Goal: Browse casually: Explore the website without a specific task or goal

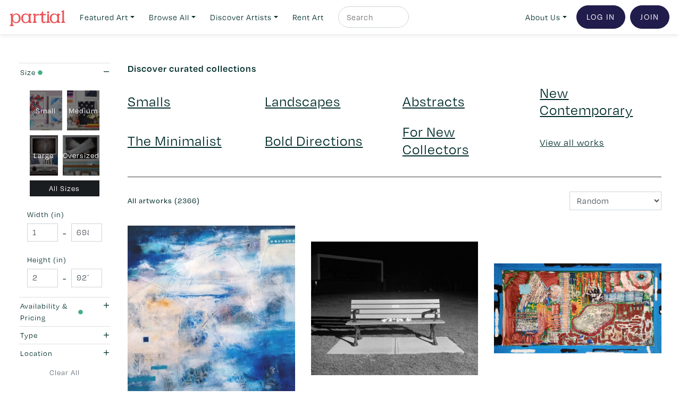
scroll to position [1910, 0]
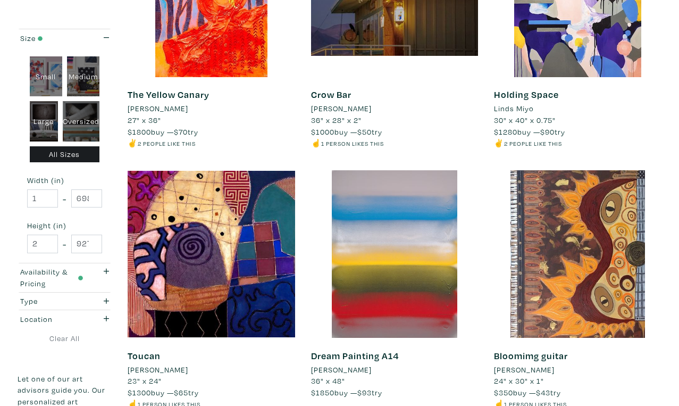
scroll to position [1857, 0]
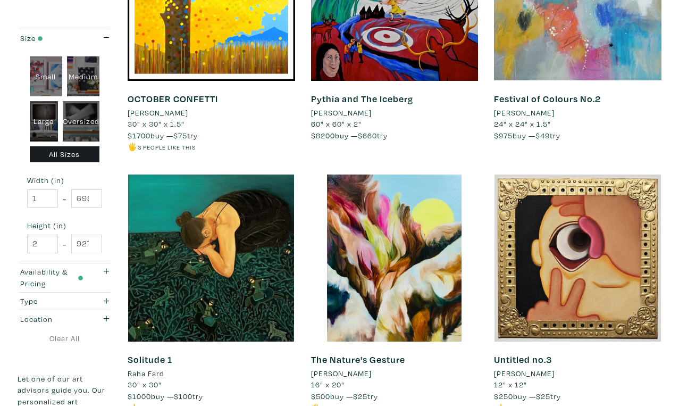
scroll to position [1878, 0]
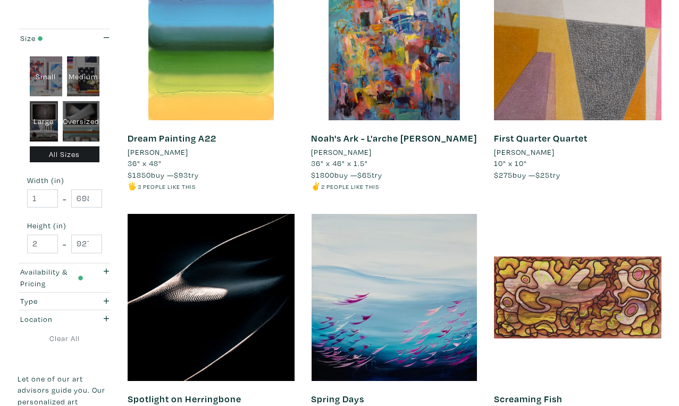
scroll to position [1837, 0]
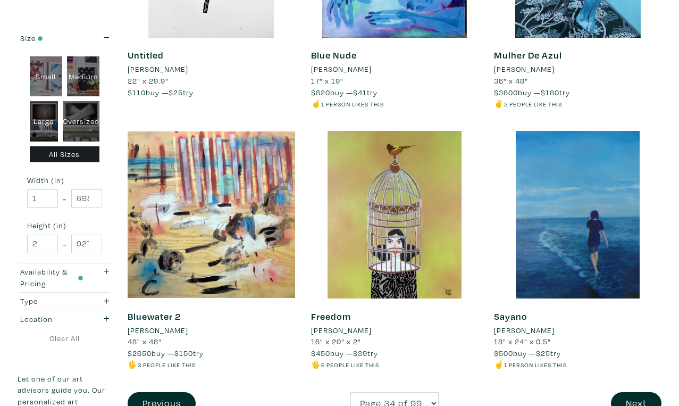
scroll to position [1896, 0]
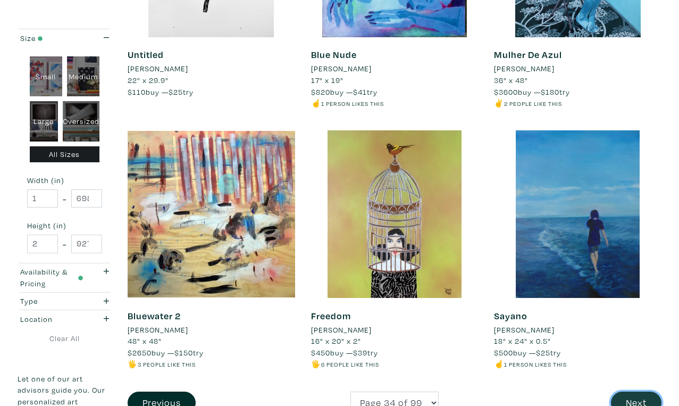
click at [640, 391] on button "Next" at bounding box center [636, 402] width 51 height 23
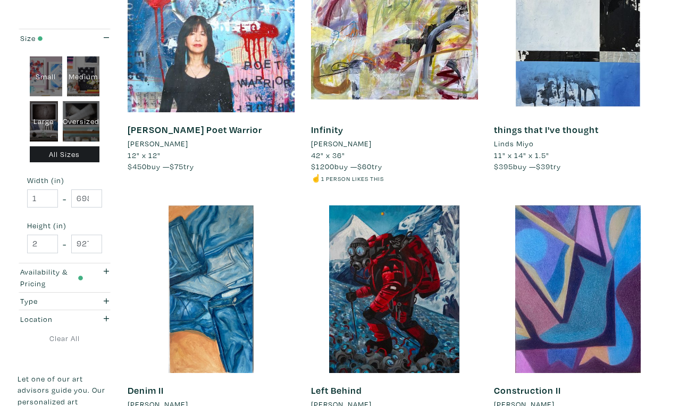
scroll to position [1805, 0]
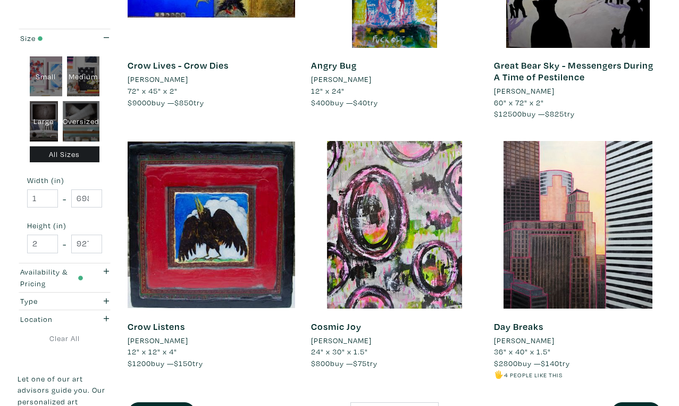
scroll to position [1887, 0]
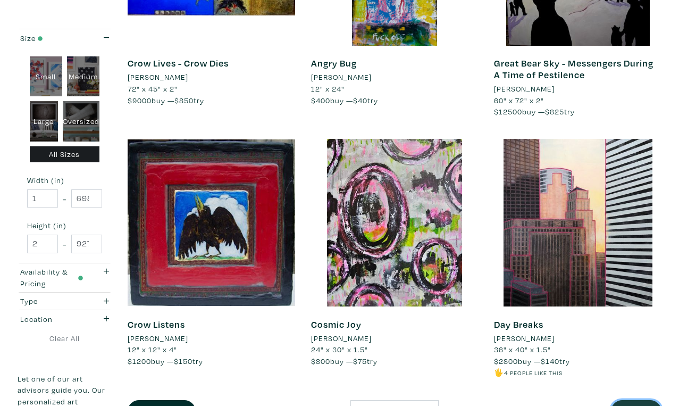
click at [642, 400] on button "Next" at bounding box center [636, 411] width 51 height 23
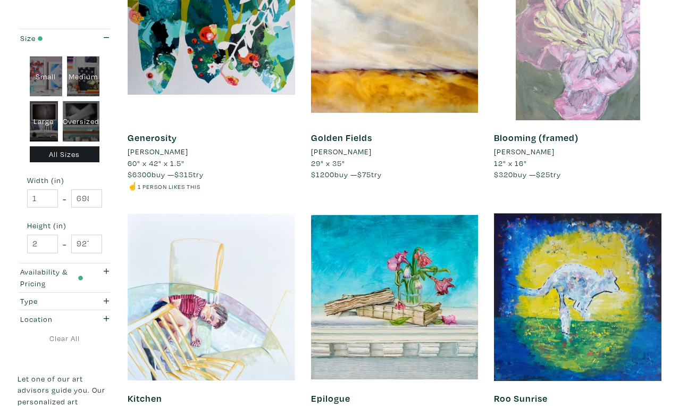
scroll to position [1850, 0]
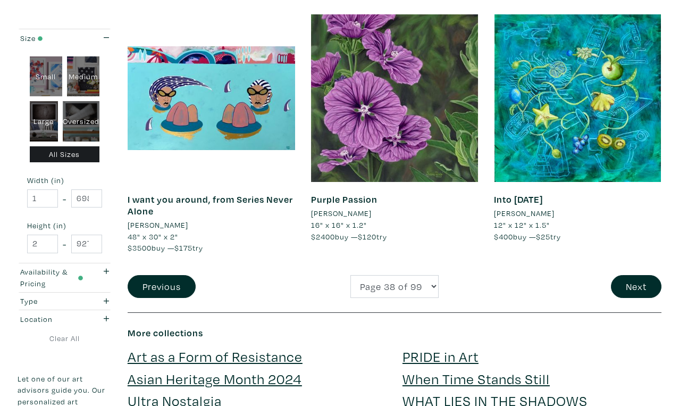
scroll to position [2056, 0]
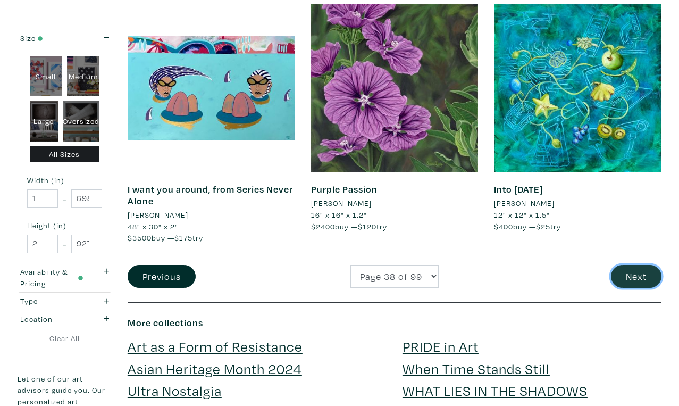
click at [633, 265] on button "Next" at bounding box center [636, 276] width 51 height 23
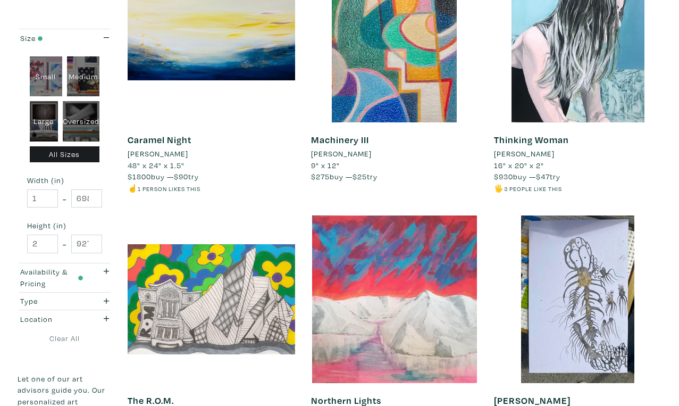
scroll to position [1871, 0]
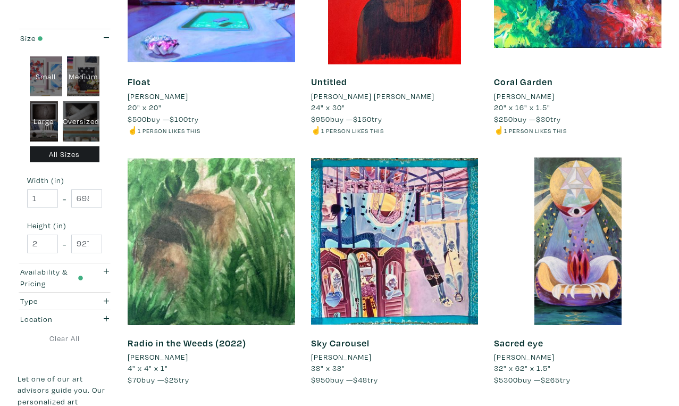
scroll to position [1363, 0]
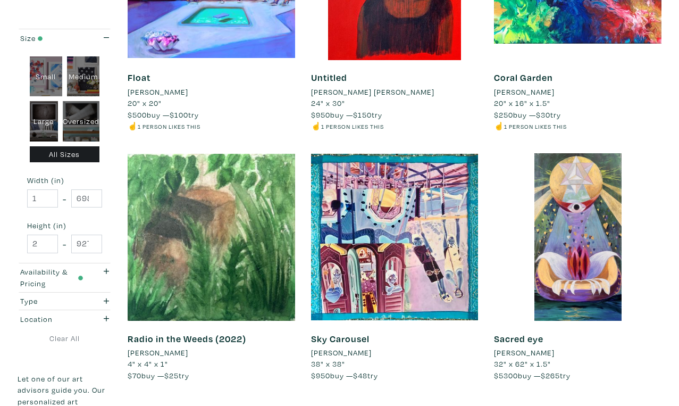
click at [580, 161] on div at bounding box center [577, 236] width 167 height 167
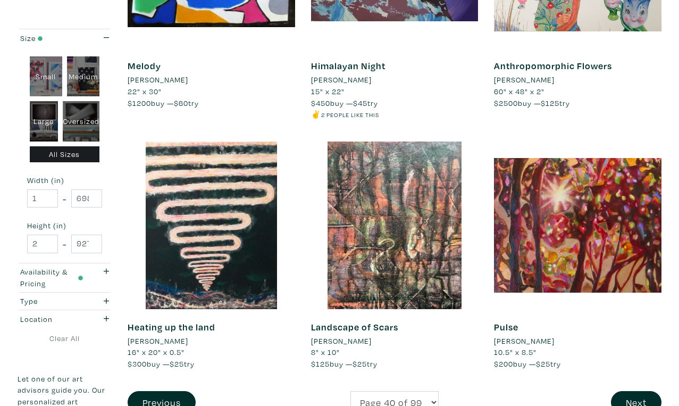
scroll to position [1899, 0]
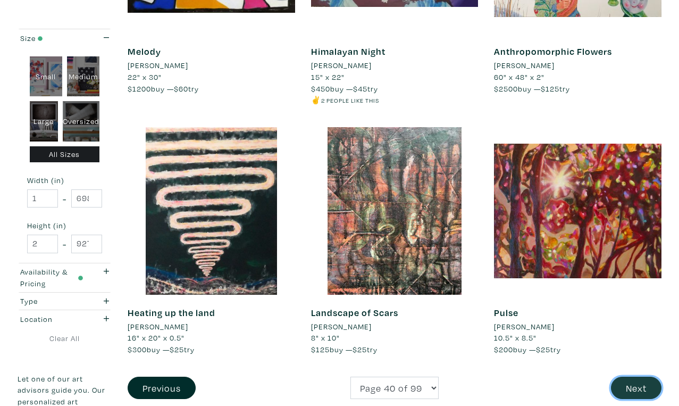
click at [638, 376] on button "Next" at bounding box center [636, 387] width 51 height 23
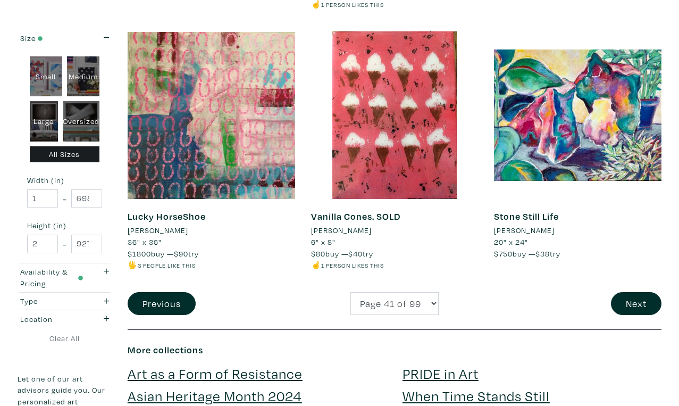
scroll to position [2032, 0]
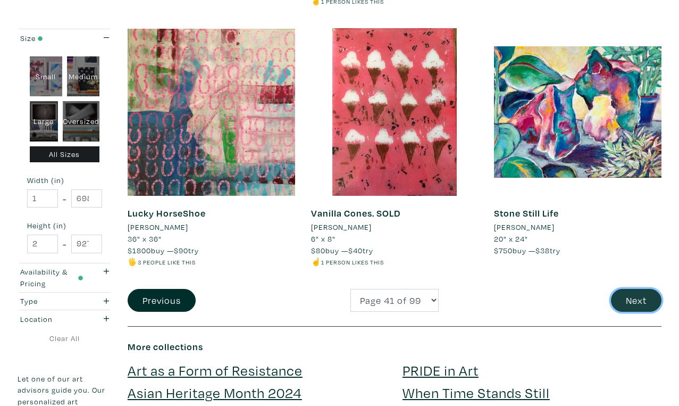
click at [638, 289] on button "Next" at bounding box center [636, 300] width 51 height 23
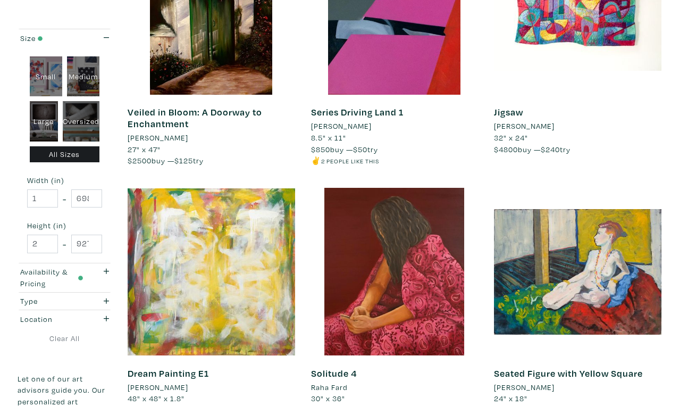
scroll to position [1898, 0]
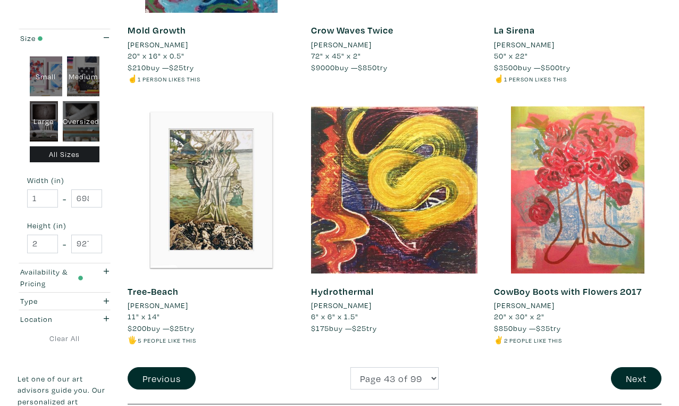
scroll to position [1944, 0]
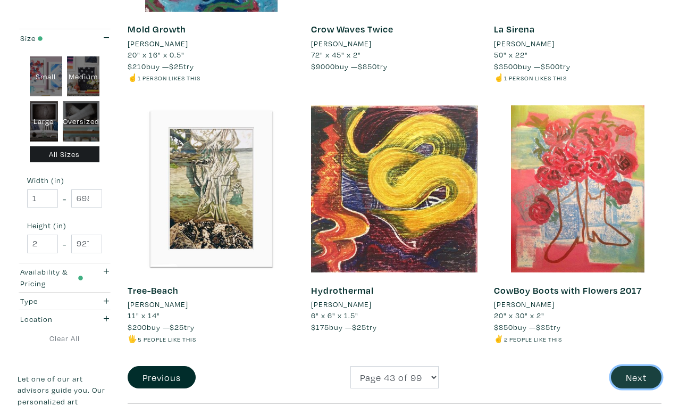
click at [639, 366] on button "Next" at bounding box center [636, 377] width 51 height 23
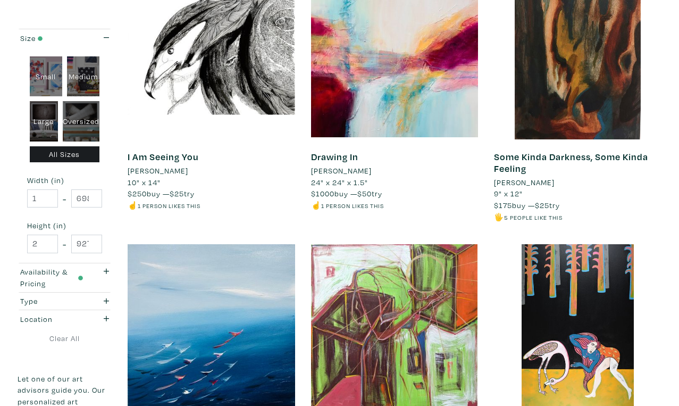
scroll to position [1829, 0]
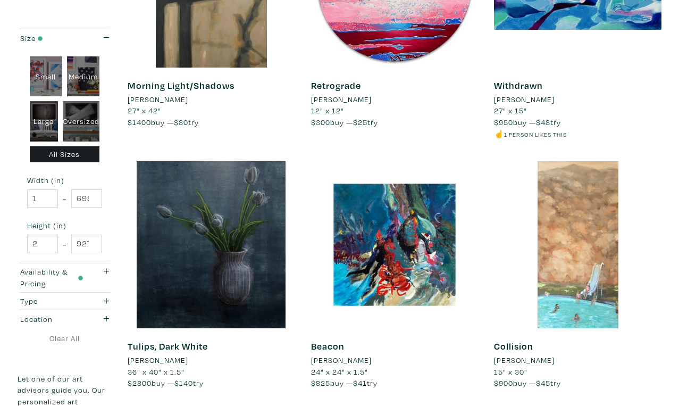
scroll to position [1855, 0]
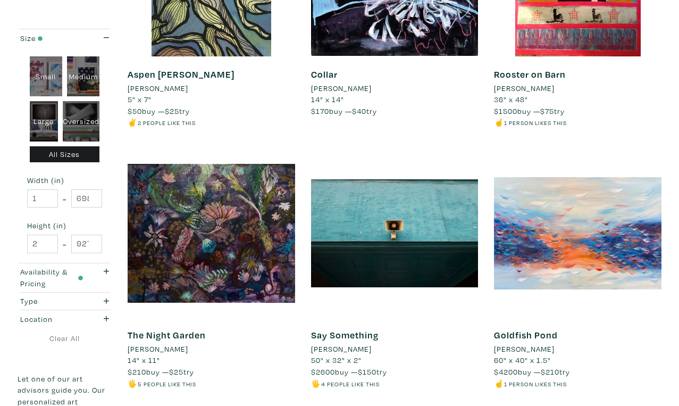
scroll to position [1901, 0]
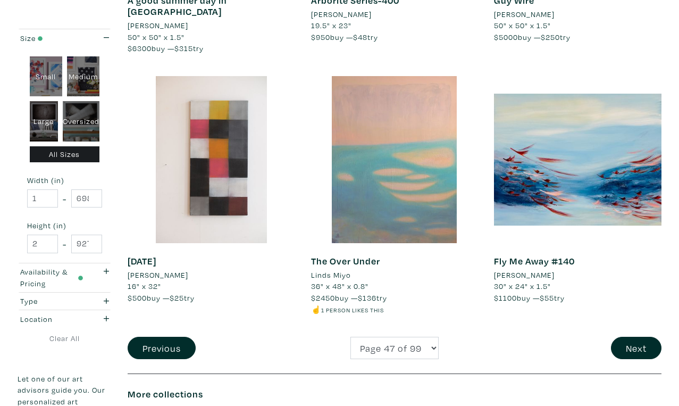
scroll to position [1997, 0]
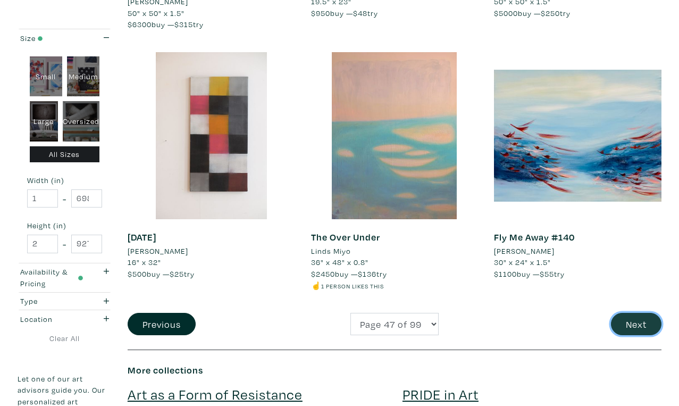
click at [639, 313] on button "Next" at bounding box center [636, 324] width 51 height 23
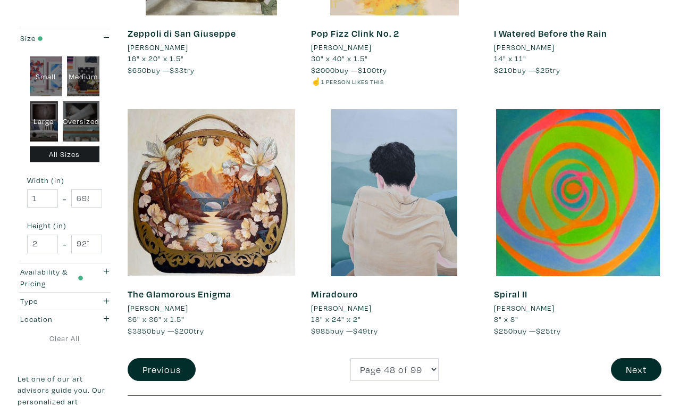
scroll to position [1943, 0]
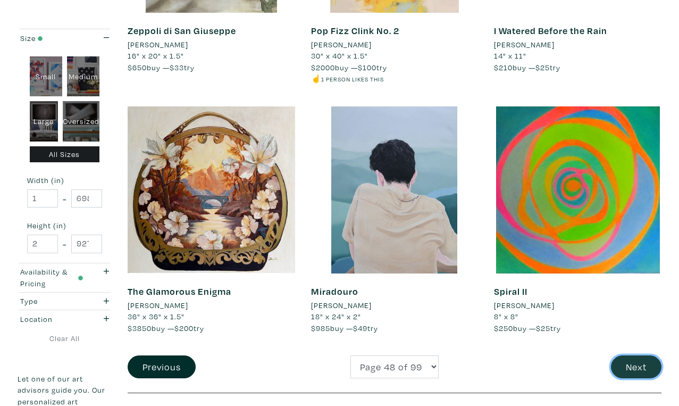
click at [640, 355] on button "Next" at bounding box center [636, 366] width 51 height 23
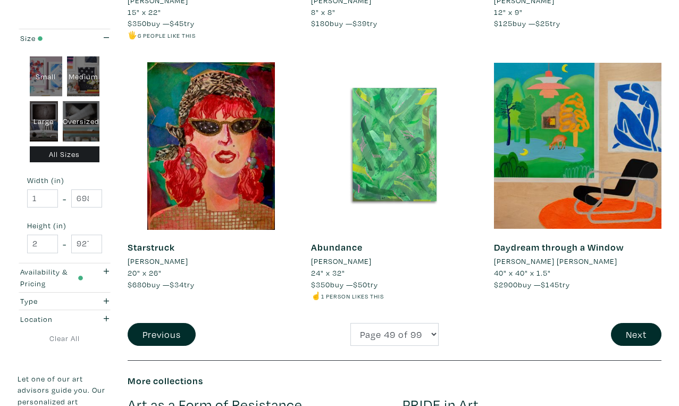
scroll to position [1999, 0]
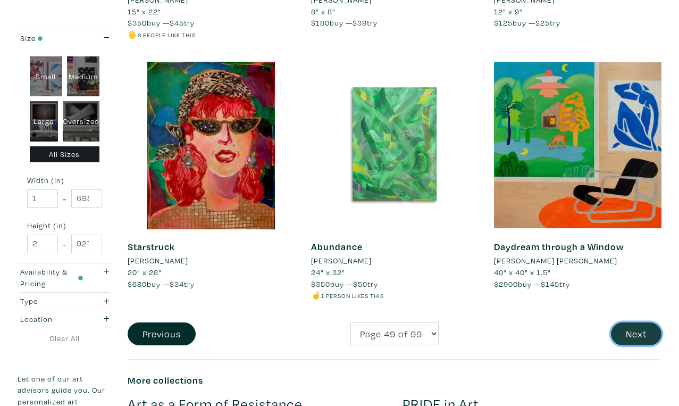
click at [632, 322] on button "Next" at bounding box center [636, 333] width 51 height 23
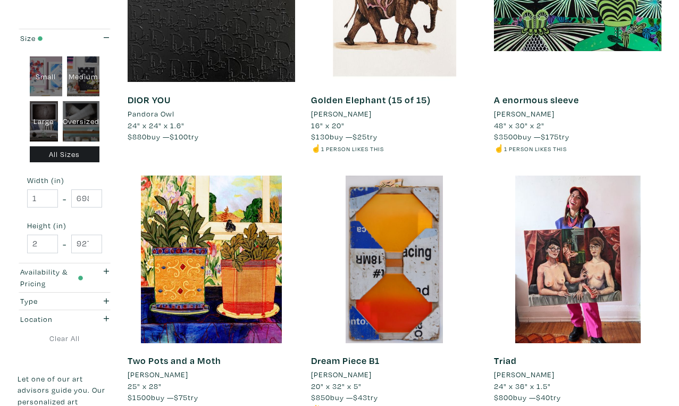
scroll to position [1867, 0]
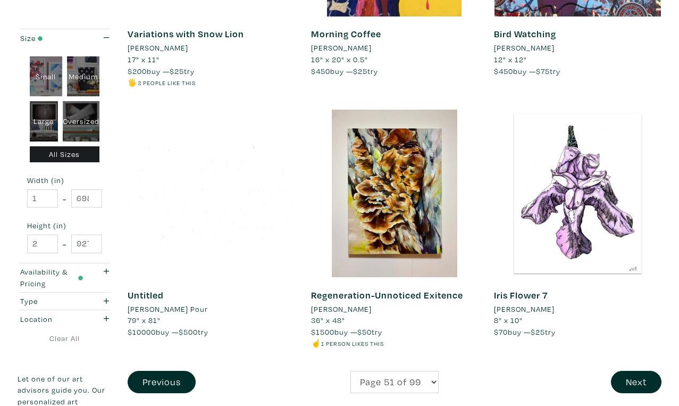
scroll to position [1918, 0]
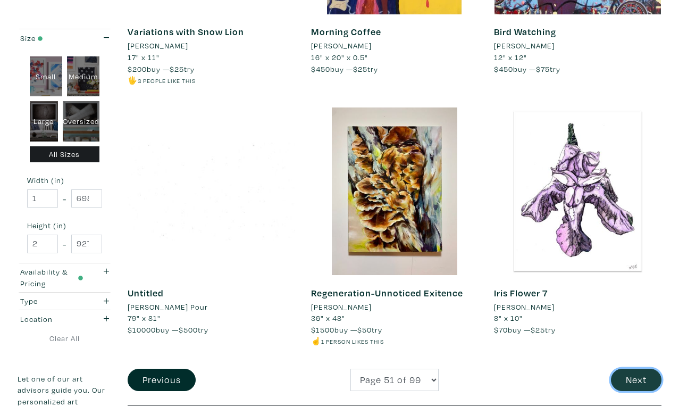
click at [640, 368] on button "Next" at bounding box center [636, 379] width 51 height 23
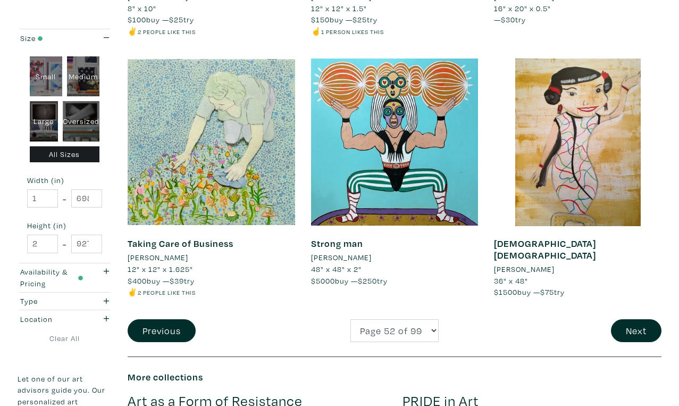
scroll to position [2009, 0]
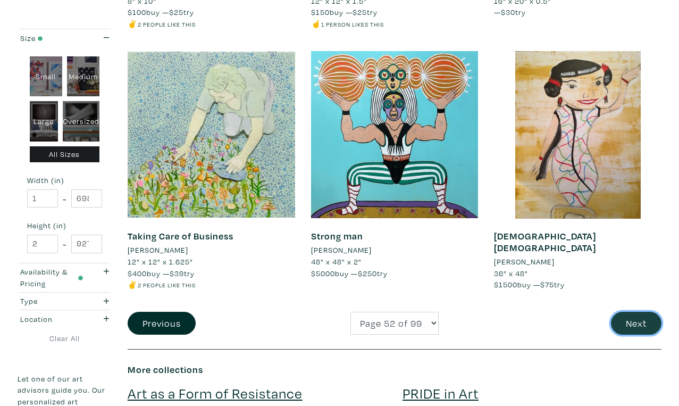
click at [643, 312] on button "Next" at bounding box center [636, 323] width 51 height 23
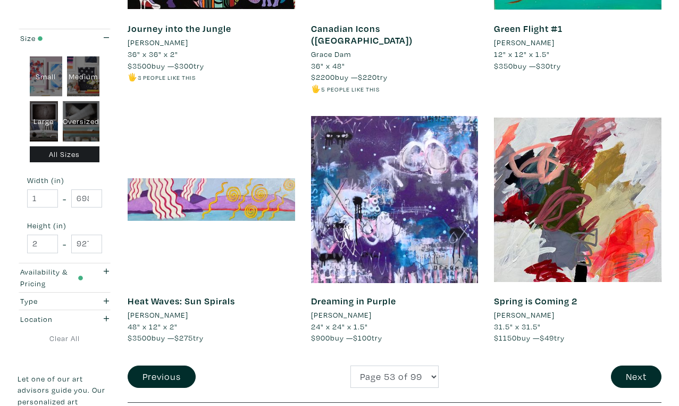
scroll to position [1922, 0]
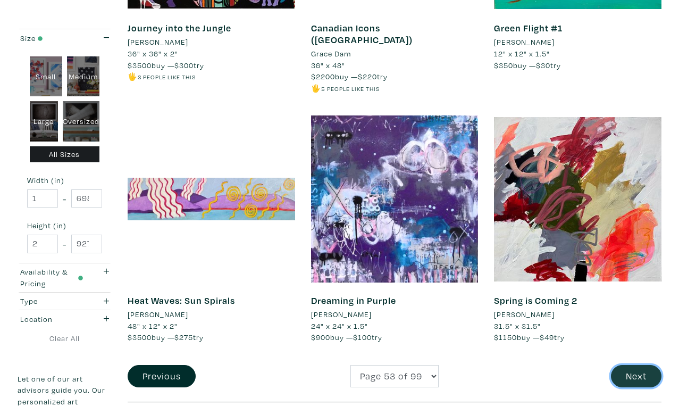
click at [639, 365] on button "Next" at bounding box center [636, 376] width 51 height 23
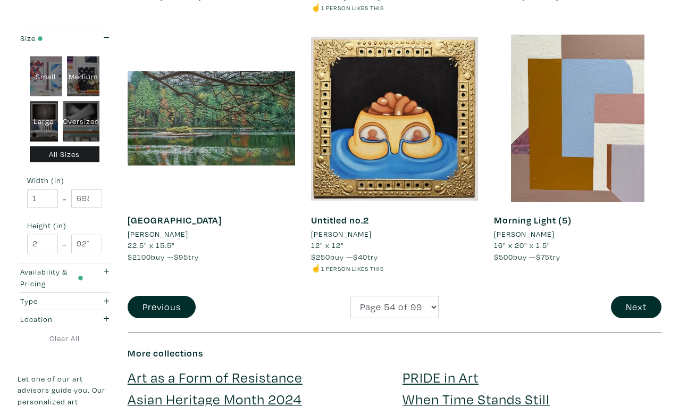
scroll to position [1992, 0]
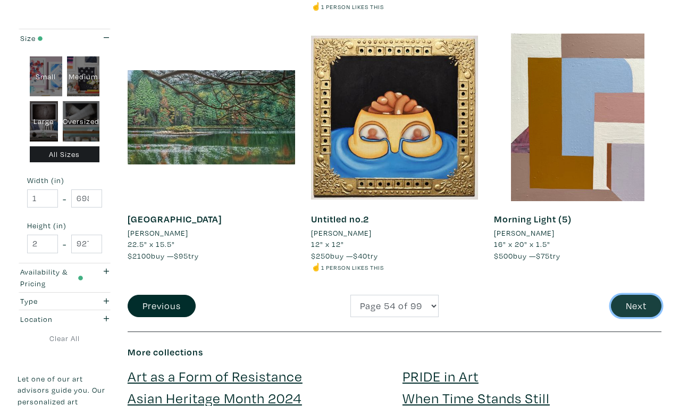
click at [645, 295] on button "Next" at bounding box center [636, 306] width 51 height 23
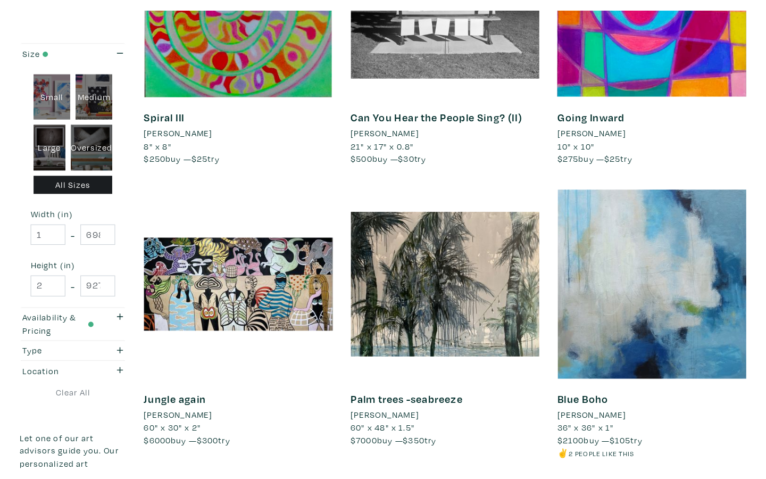
scroll to position [1875, 0]
